Goal: Complete application form

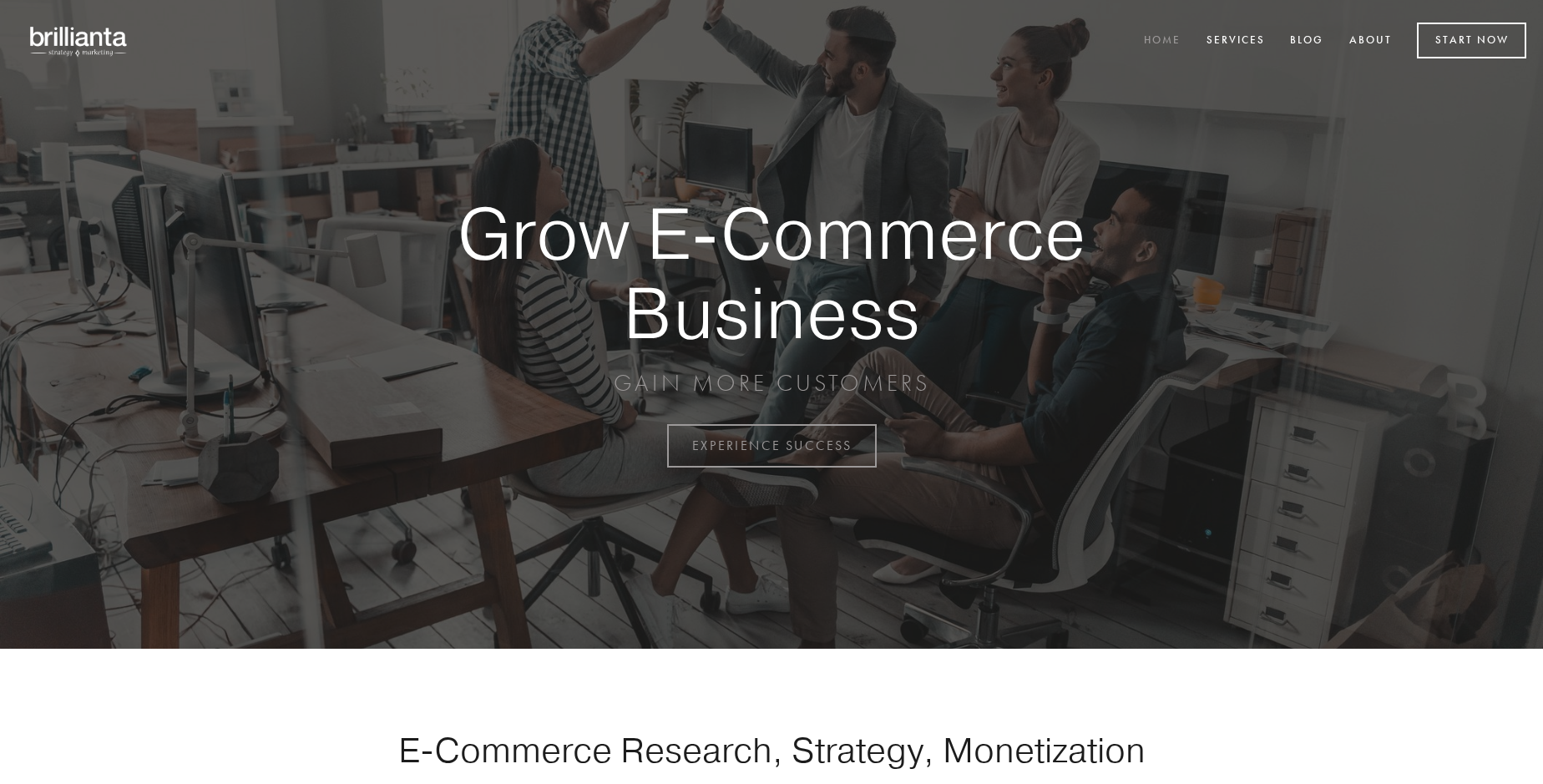
scroll to position [4375, 0]
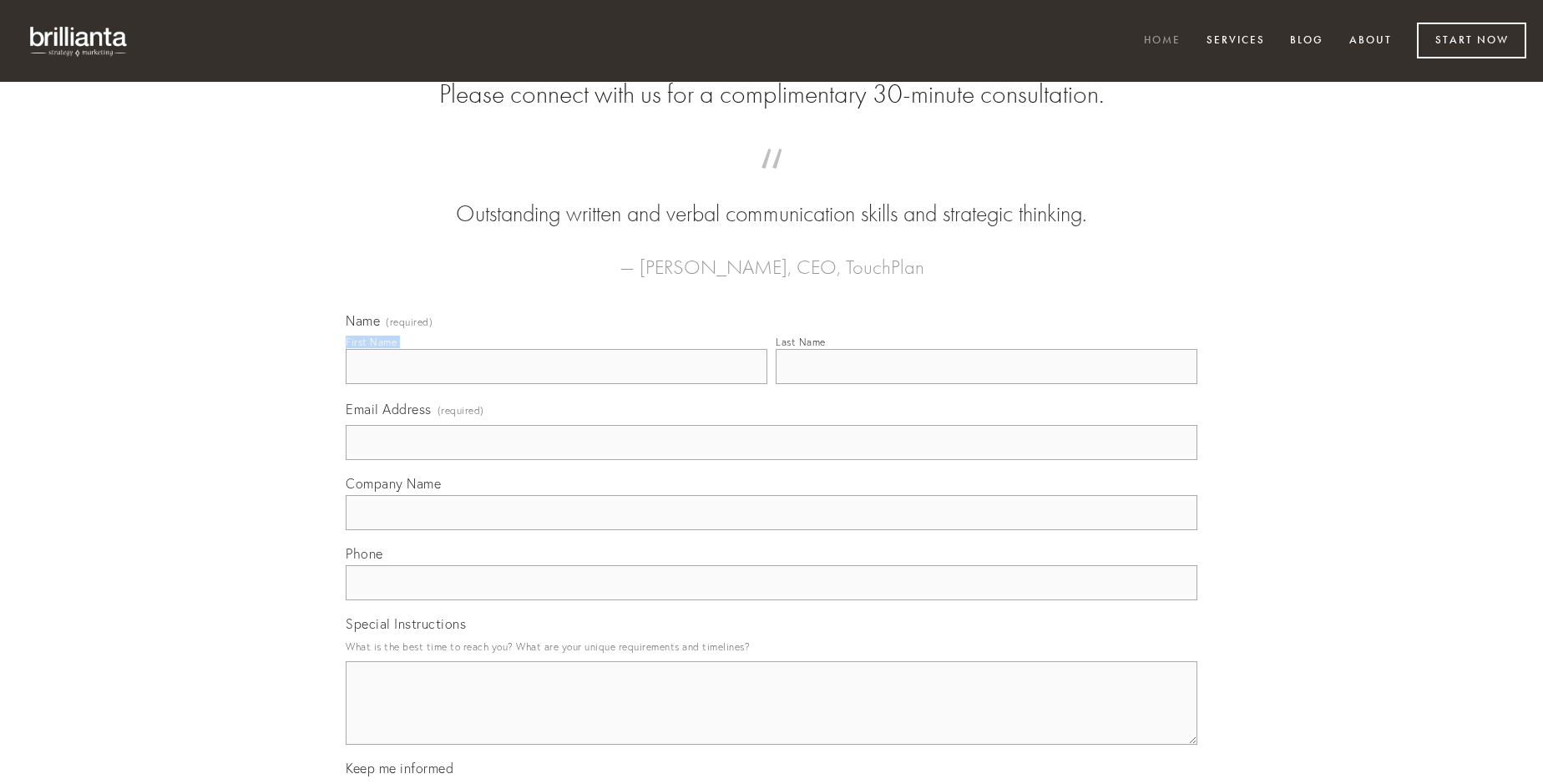
type input "[PERSON_NAME]"
click at [986, 384] on input "Last Name" at bounding box center [986, 366] width 421 height 35
type input "[PERSON_NAME]"
click at [771, 460] on input "Email Address (required)" at bounding box center [771, 442] width 851 height 35
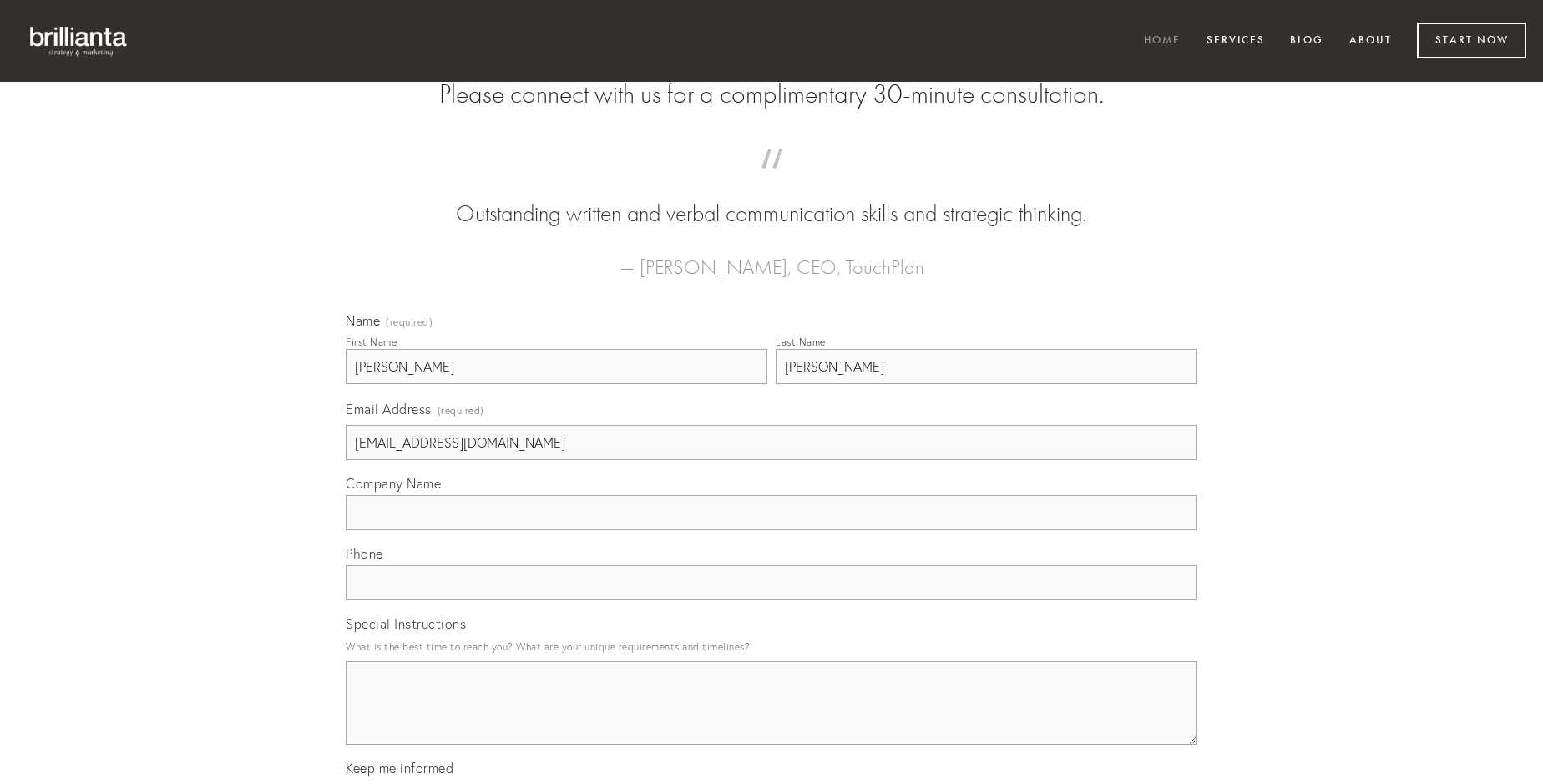
type input "[EMAIL_ADDRESS][DOMAIN_NAME]"
click at [771, 530] on input "Company Name" at bounding box center [771, 513] width 851 height 35
type input "aurum"
click at [771, 600] on input "text" at bounding box center [771, 583] width 851 height 35
click at [771, 718] on textarea "Special Instructions" at bounding box center [771, 703] width 851 height 84
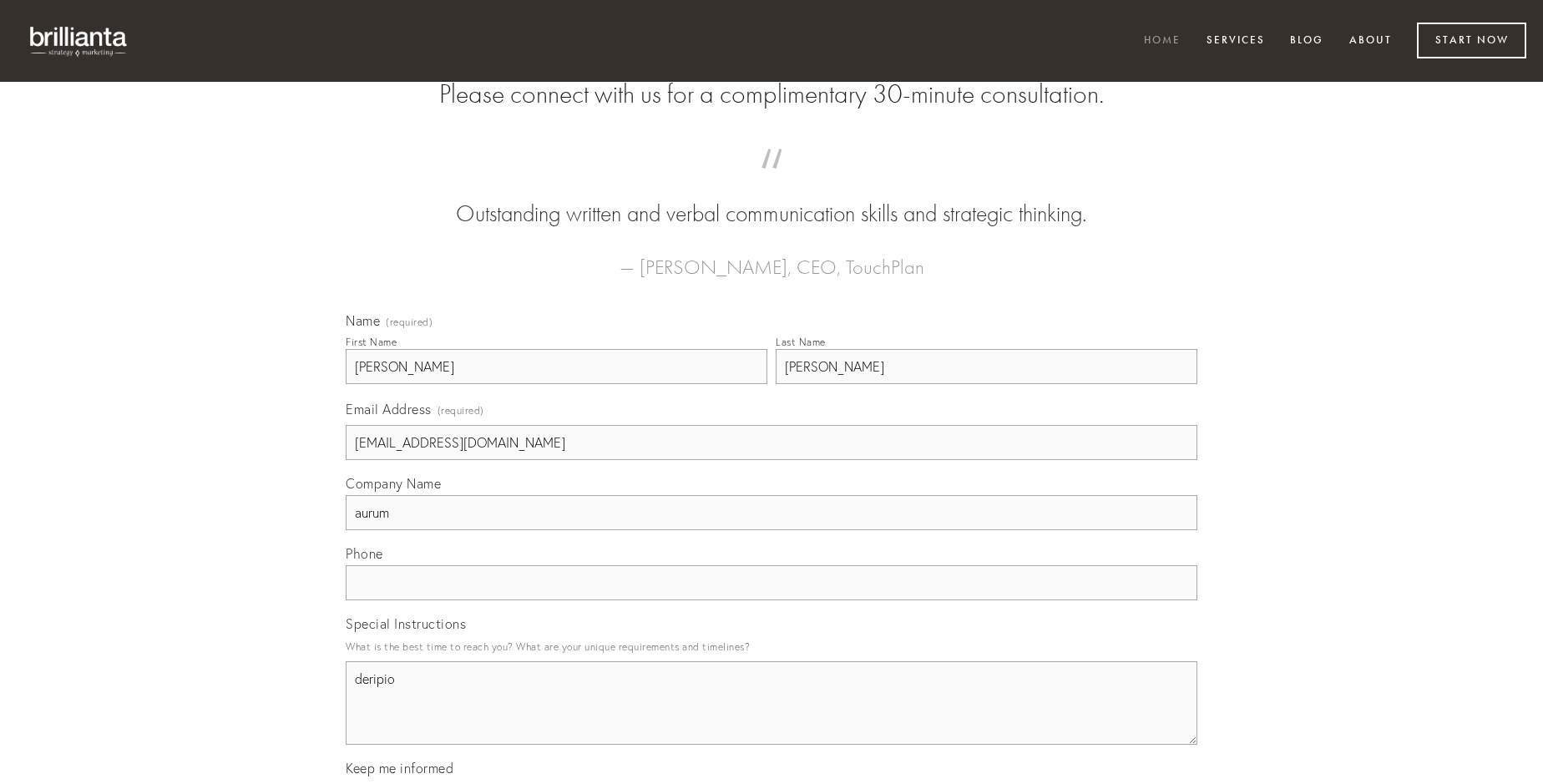
type textarea "deripio"
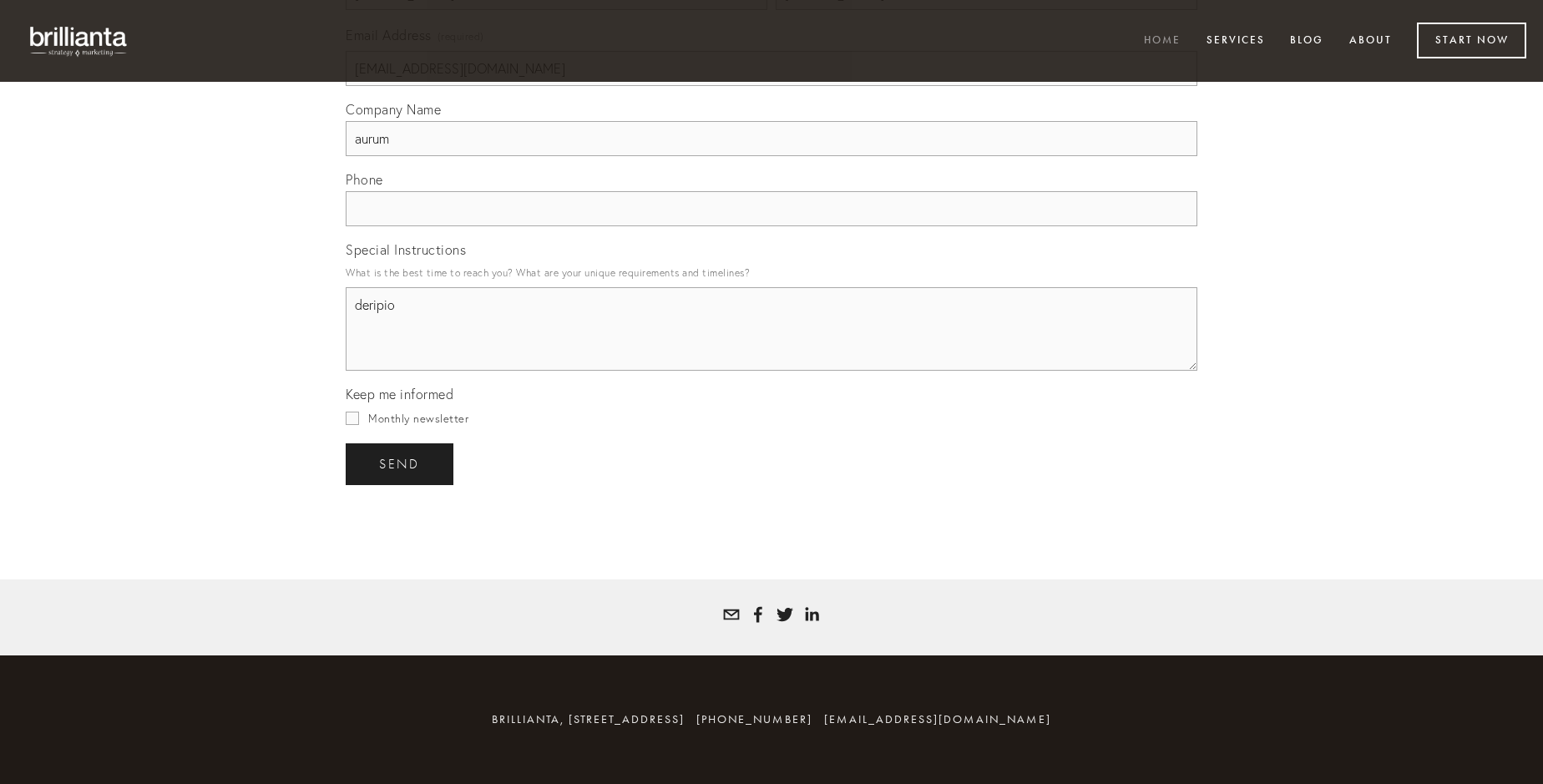
click at [400, 463] on span "send" at bounding box center [399, 464] width 41 height 15
